Goal: Ask a question: Seek information or help from site administrators or community

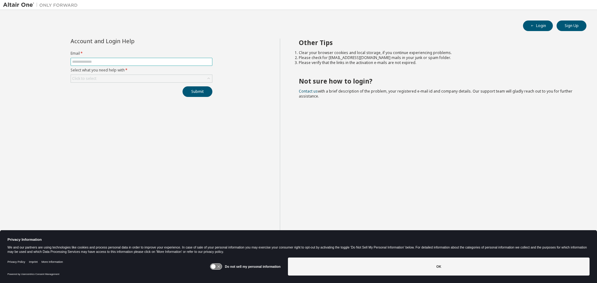
click at [167, 62] on input "text" at bounding box center [141, 61] width 139 height 5
type input "**********"
click at [143, 80] on div "Click to select" at bounding box center [141, 78] width 141 height 7
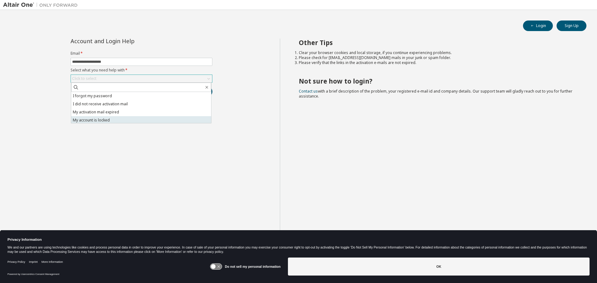
click at [126, 120] on li "My account is locked" at bounding box center [141, 120] width 140 height 8
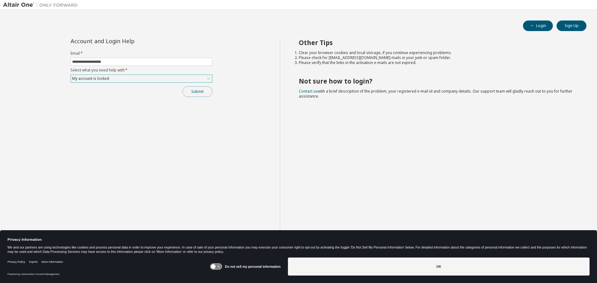
click at [198, 93] on button "Submit" at bounding box center [197, 91] width 30 height 11
click at [205, 89] on button "Submit" at bounding box center [197, 91] width 30 height 11
click at [196, 94] on button "Submit" at bounding box center [197, 91] width 30 height 11
drag, startPoint x: 110, startPoint y: 0, endPoint x: 77, endPoint y: 93, distance: 98.7
click at [77, 93] on div "Submit" at bounding box center [142, 91] width 142 height 11
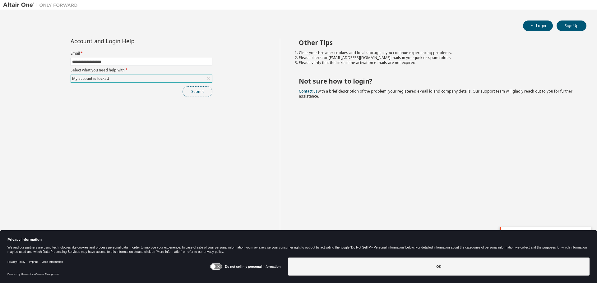
click at [210, 92] on button "Submit" at bounding box center [197, 91] width 30 height 11
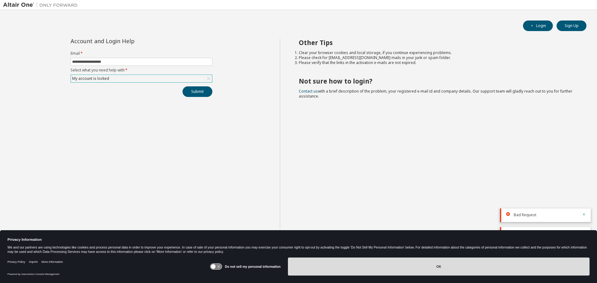
click at [372, 274] on button "OK" at bounding box center [439, 267] width 302 height 18
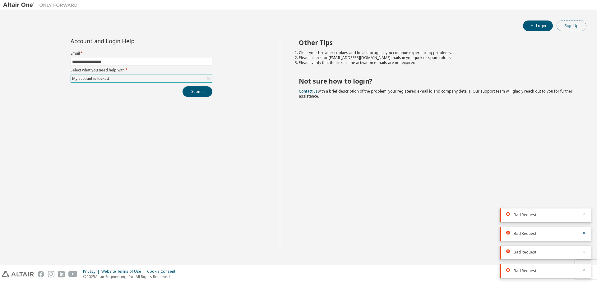
click at [574, 27] on button "Sign Up" at bounding box center [571, 26] width 30 height 11
